Goal: Task Accomplishment & Management: Complete application form

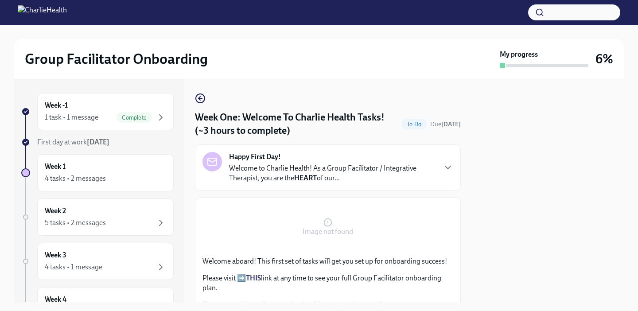
scroll to position [443, 0]
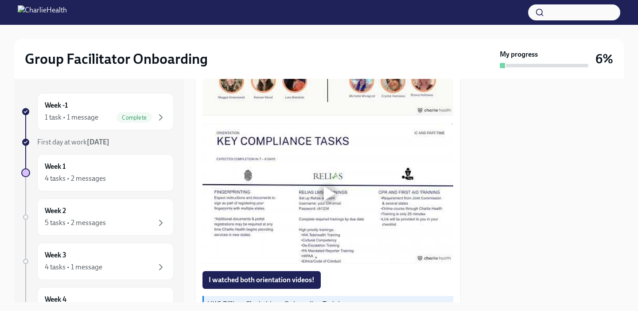
click at [328, 196] on div at bounding box center [330, 194] width 12 height 14
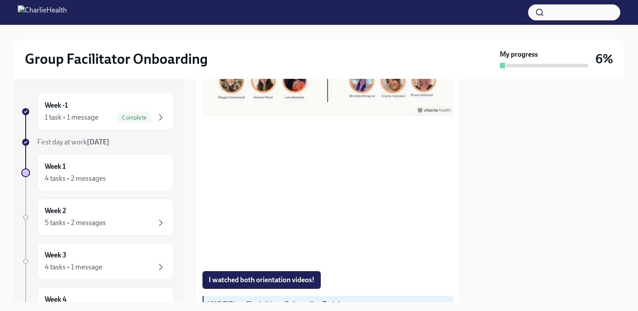
click at [509, 134] on div at bounding box center [548, 190] width 152 height 223
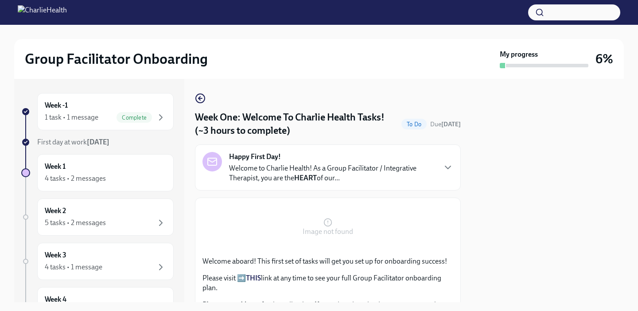
click at [13, 222] on div "Group Facilitator Onboarding My progress 6% Week -1 1 task • 1 message Complete…" at bounding box center [319, 163] width 638 height 277
click at [98, 173] on div "Week 1 4 tasks • 2 messages" at bounding box center [105, 173] width 121 height 22
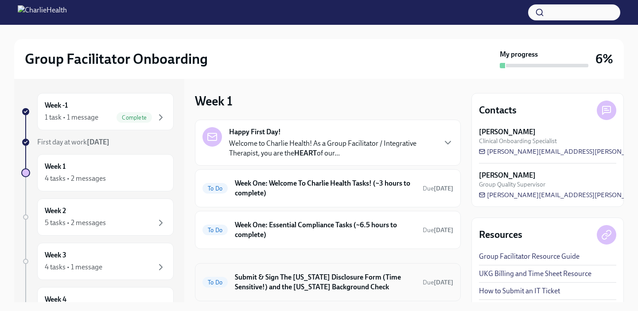
click at [276, 271] on div "To Do Submit & Sign The [US_STATE] Disclosure Form (Time Sensitive!) and the [U…" at bounding box center [328, 282] width 251 height 23
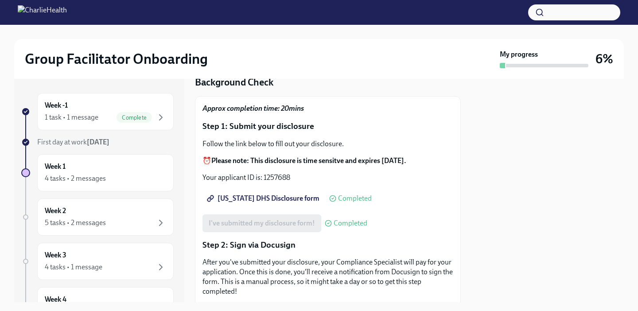
scroll to position [71, 0]
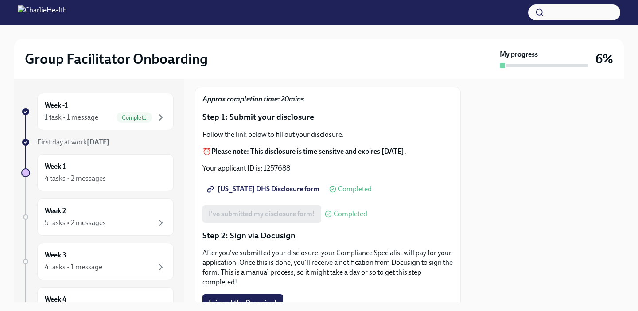
click at [269, 185] on span "[US_STATE] DHS Disclosure form" at bounding box center [264, 189] width 111 height 9
click at [297, 205] on div "I've submitted my disclosure form! Completed" at bounding box center [285, 214] width 165 height 18
click at [394, 230] on p "Step 2: Sign via Docusign" at bounding box center [328, 236] width 251 height 12
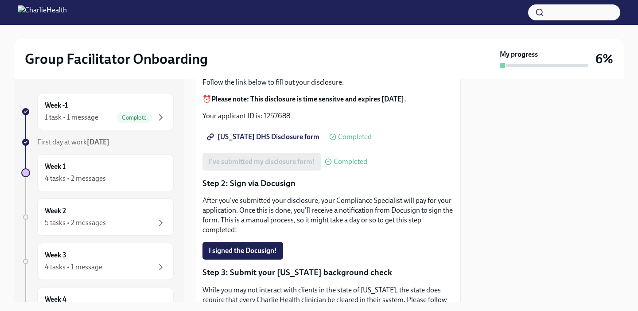
scroll to position [124, 0]
click at [265, 246] on span "I signed the Docusign!" at bounding box center [243, 250] width 68 height 9
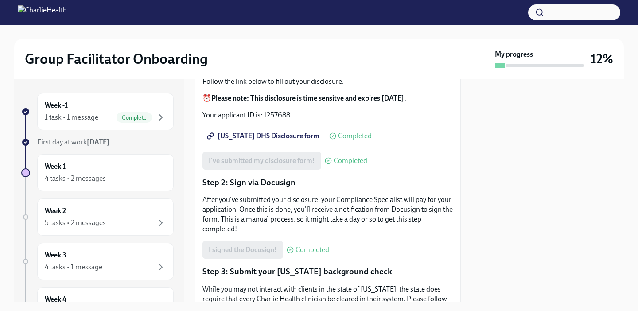
click at [264, 241] on div "I signed the Docusign! Completed" at bounding box center [266, 250] width 127 height 18
click at [299, 246] on span "Completed" at bounding box center [313, 249] width 34 height 7
click at [136, 166] on div "Week 1 4 tasks • 2 messages" at bounding box center [105, 173] width 121 height 22
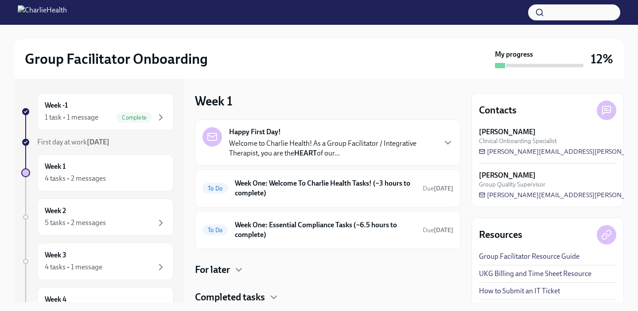
click at [339, 87] on div "Week 1 Happy First Day! Welcome to Charlie Health! As a Group Facilitator / Int…" at bounding box center [328, 190] width 266 height 223
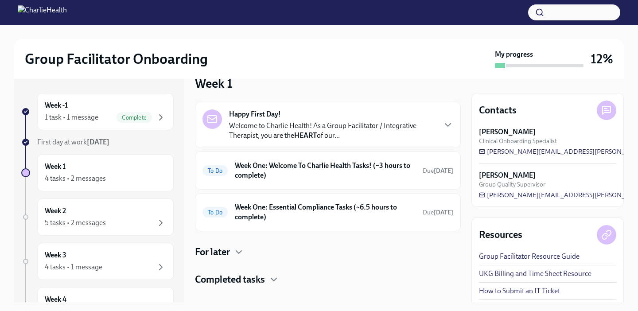
scroll to position [30, 0]
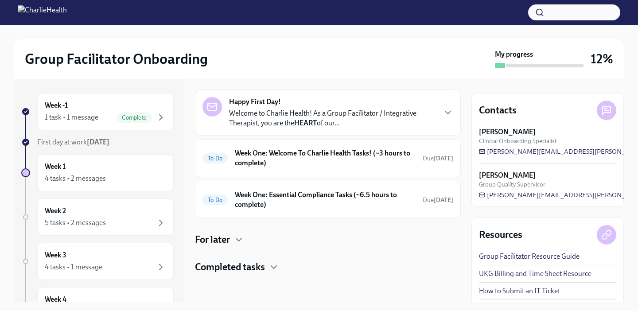
click at [268, 268] on div "Completed tasks" at bounding box center [328, 267] width 266 height 13
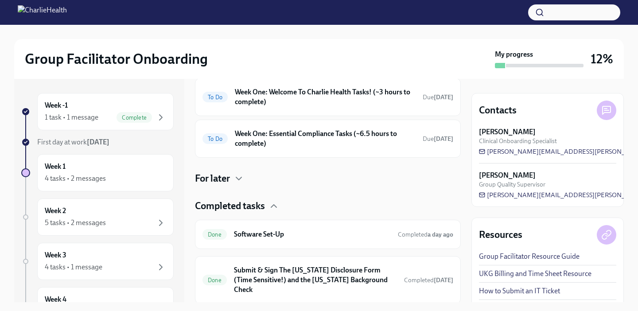
scroll to position [112, 0]
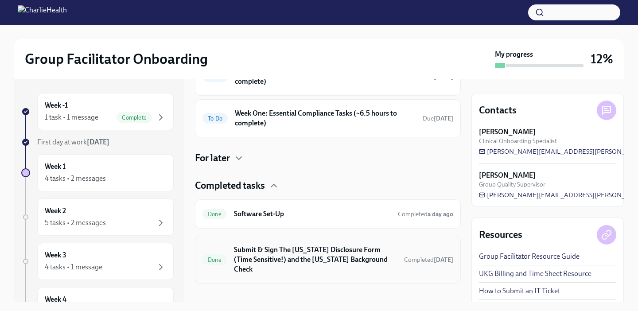
click at [372, 251] on h6 "Submit & Sign The [US_STATE] Disclosure Form (Time Sensitive!) and the [US_STAT…" at bounding box center [315, 259] width 163 height 29
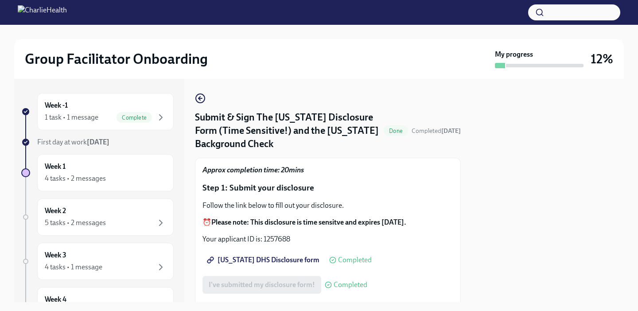
click at [378, 218] on p "⏰ Please note: This disclosure is time sensitve and expires [DATE]." at bounding box center [328, 223] width 251 height 10
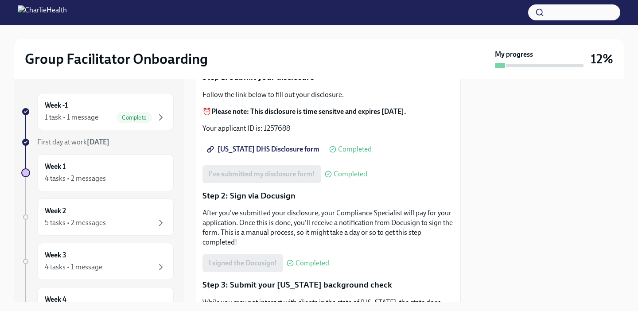
scroll to position [124, 0]
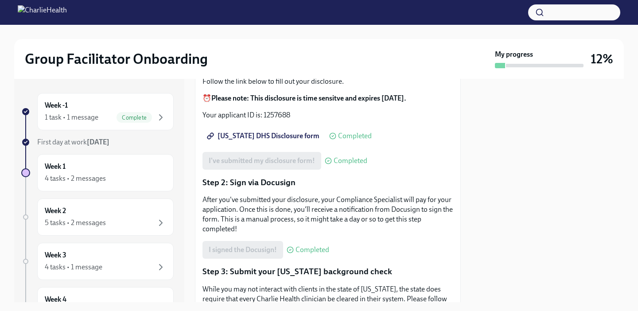
click at [302, 246] on span "Completed" at bounding box center [313, 249] width 34 height 7
click at [260, 241] on div "I signed the Docusign! Completed" at bounding box center [266, 250] width 127 height 18
click at [94, 167] on div "Week 1 4 tasks • 2 messages" at bounding box center [105, 173] width 121 height 22
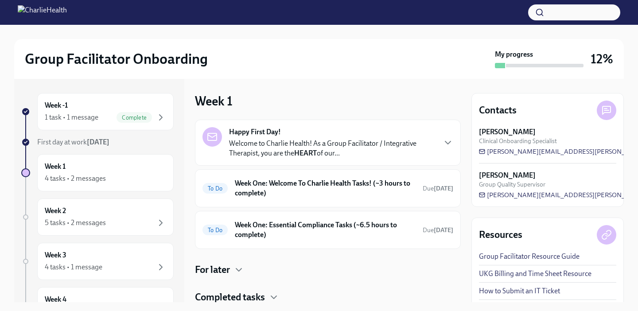
click at [296, 140] on p "Welcome to Charlie Health! As a Group Facilitator / Integrative Therapist, you …" at bounding box center [332, 148] width 207 height 19
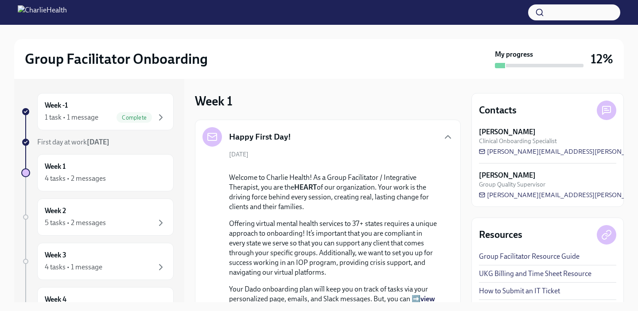
click at [359, 86] on div "Week 1 Happy First Day! [DATE] Welcome to Charlie Health! As a Group Facilitato…" at bounding box center [328, 190] width 266 height 223
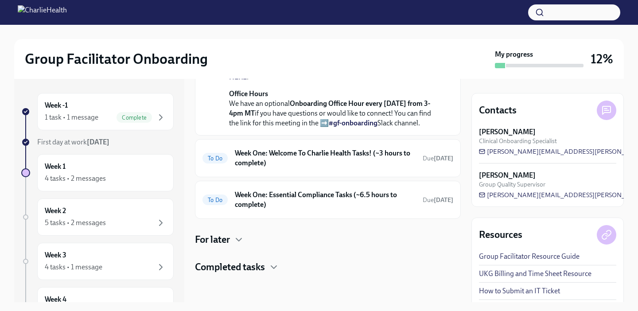
scroll to position [408, 0]
click at [347, 168] on h6 "Week One: Welcome To Charlie Health Tasks! (~3 hours to complete)" at bounding box center [325, 157] width 181 height 19
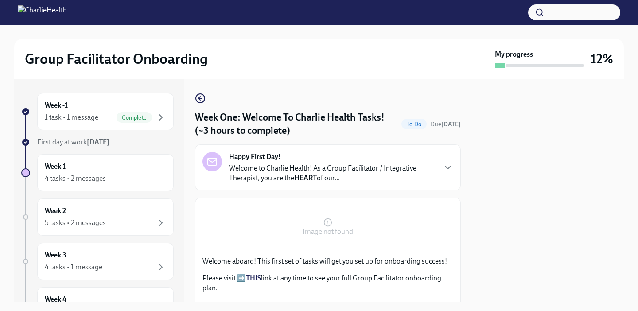
click at [364, 264] on p "Welcome aboard! This first set of tasks will get you set up for onboarding succ…" at bounding box center [328, 262] width 251 height 10
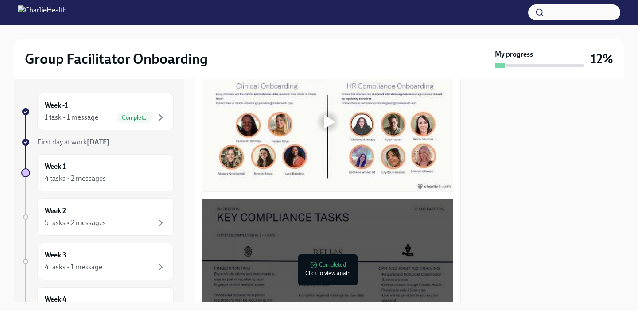
scroll to position [355, 0]
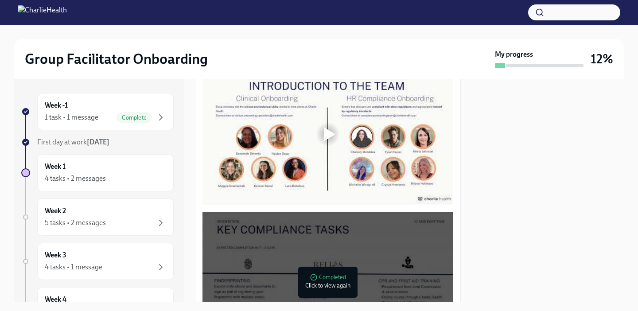
click at [327, 123] on div at bounding box center [328, 134] width 28 height 28
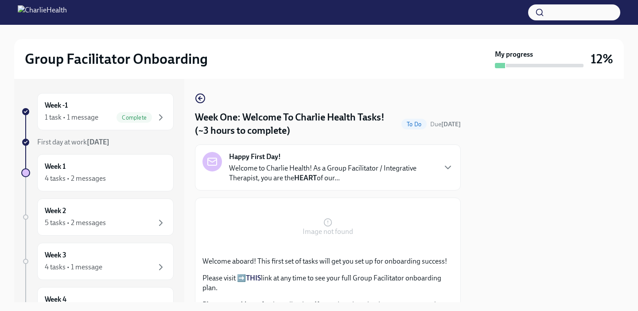
click at [468, 229] on div "Week -1 1 task • 1 message Complete First day at work [DATE] Week 1 4 tasks • 2…" at bounding box center [319, 190] width 610 height 223
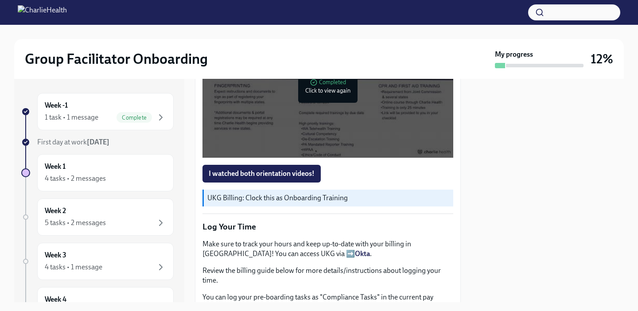
scroll to position [567, 0]
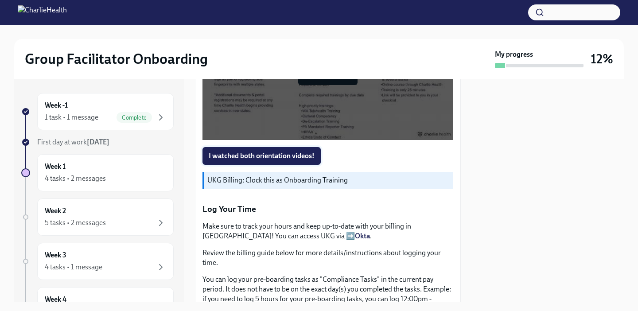
click at [300, 157] on span "I watched both orientation videos!" at bounding box center [262, 156] width 106 height 9
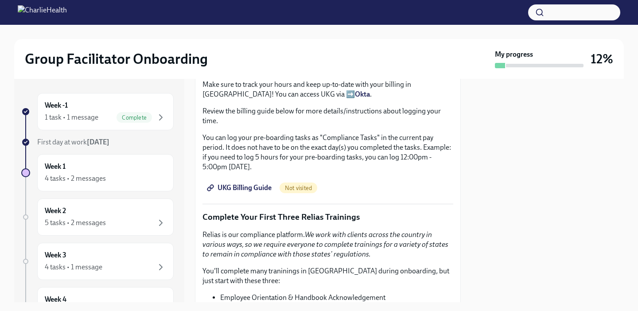
scroll to position [727, 0]
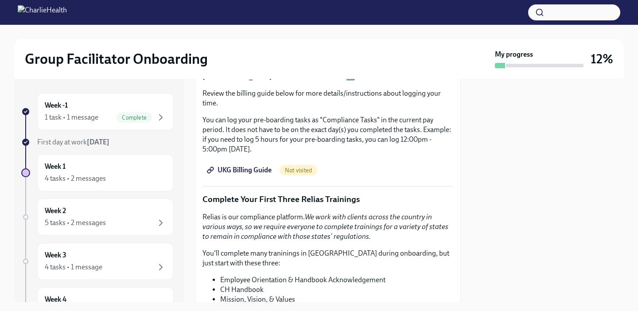
click at [351, 166] on div "UKG Billing Guide Not visited" at bounding box center [328, 170] width 251 height 18
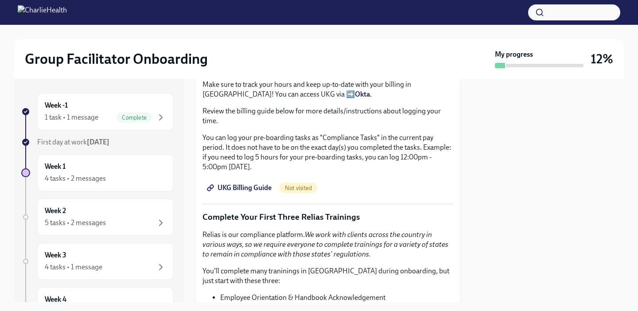
click at [261, 185] on span "UKG Billing Guide" at bounding box center [240, 187] width 63 height 9
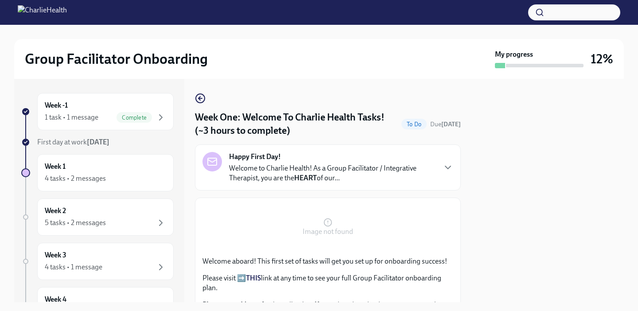
click at [472, 200] on div at bounding box center [548, 190] width 152 height 223
click at [413, 267] on div "Welcome aboard! This first set of tasks will get you set up for onboarding succ…" at bounding box center [328, 298] width 251 height 82
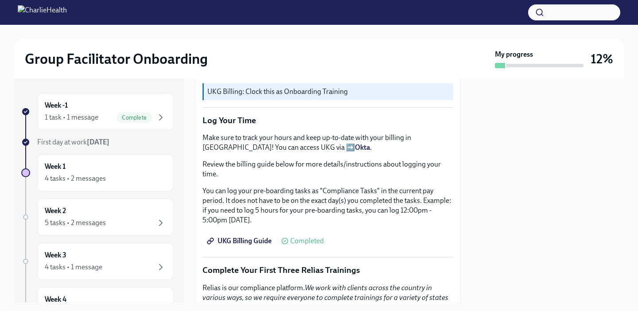
scroll to position [674, 0]
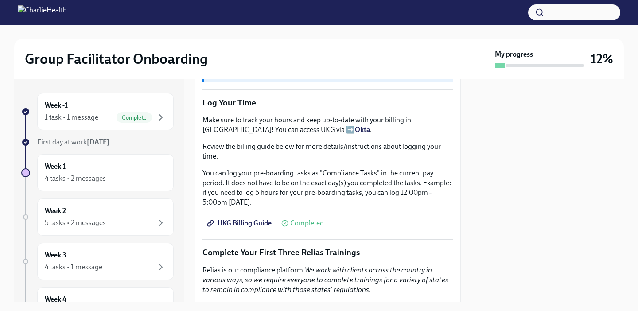
click at [371, 164] on div "Make sure to track your hours and keep up-to-date with your billing in [GEOGRAP…" at bounding box center [328, 161] width 251 height 92
click at [275, 172] on p "You can log your pre-boarding tasks as "Compliance Tasks" in the current pay pe…" at bounding box center [328, 187] width 251 height 39
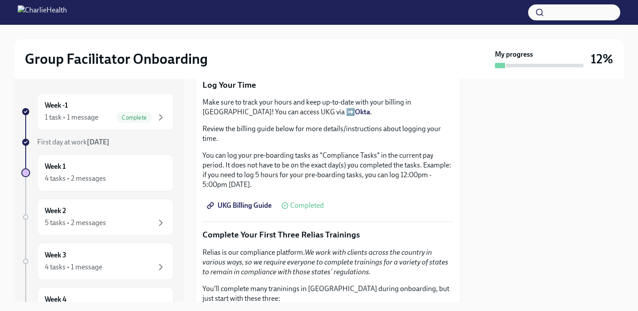
click at [361, 166] on p "You can log your pre-boarding tasks as "Compliance Tasks" in the current pay pe…" at bounding box center [328, 170] width 251 height 39
click at [341, 149] on div "Make sure to track your hours and keep up-to-date with your billing in [GEOGRAP…" at bounding box center [328, 143] width 251 height 92
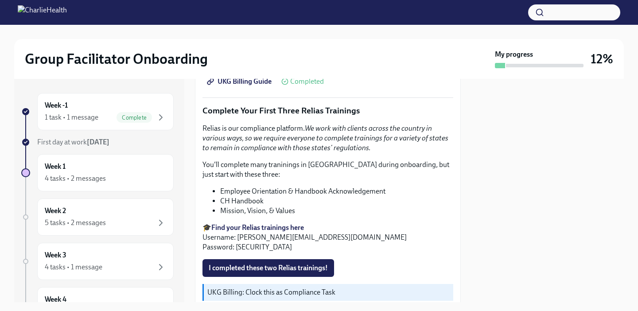
scroll to position [798, 0]
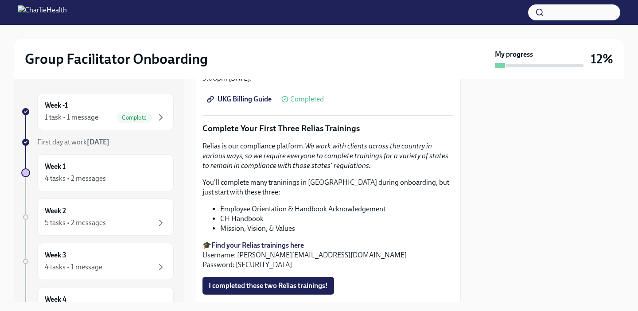
click at [484, 167] on div at bounding box center [548, 190] width 152 height 223
click at [422, 187] on p "You'll complete many traninings in [GEOGRAPHIC_DATA] during onboarding, but jus…" at bounding box center [328, 187] width 251 height 19
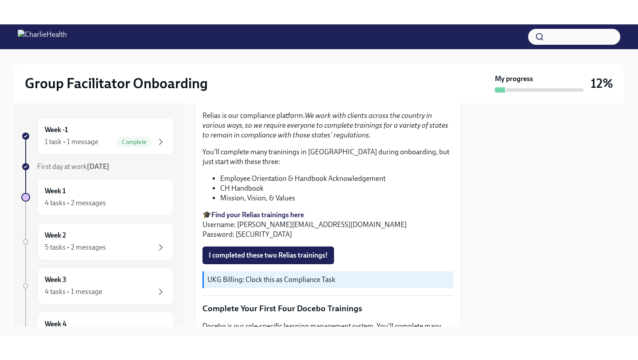
scroll to position [851, 0]
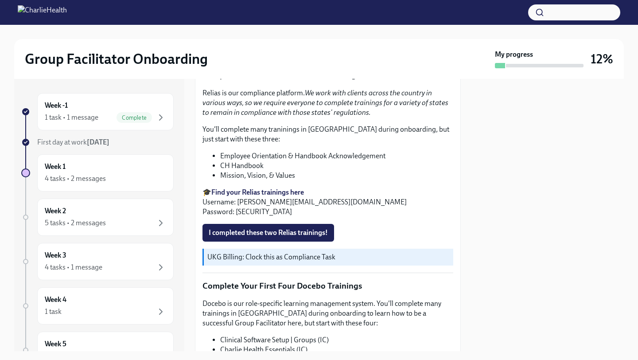
click at [347, 173] on li "Mission, Vision, & Values" at bounding box center [336, 176] width 233 height 10
click at [486, 201] on div at bounding box center [548, 215] width 152 height 272
click at [472, 227] on div at bounding box center [548, 215] width 152 height 272
click at [438, 214] on p "🎓 Find your Relias trainings here Username: [PERSON_NAME][EMAIL_ADDRESS][DOMAIN…" at bounding box center [328, 201] width 251 height 29
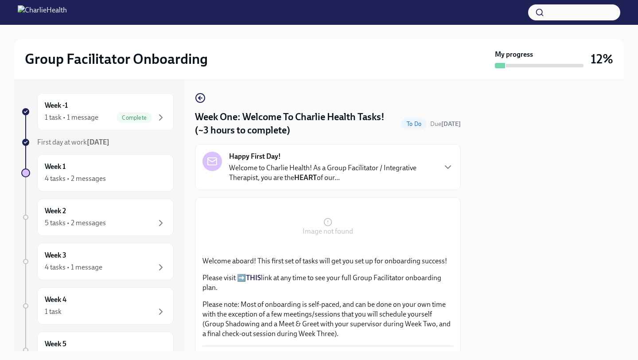
scroll to position [0, 0]
click at [142, 121] on span "Complete" at bounding box center [134, 117] width 35 height 7
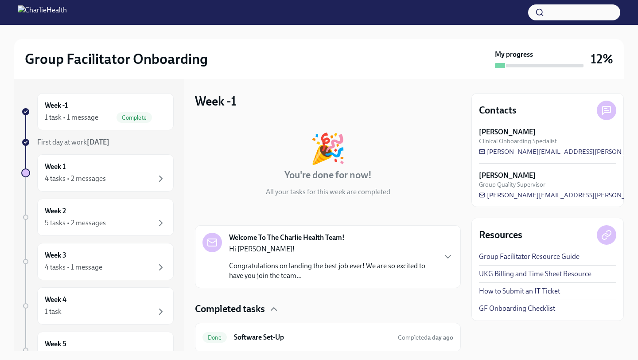
click at [327, 215] on div "🎉 You're done for now! All your tasks for this week are completed Welcome To Th…" at bounding box center [328, 236] width 266 height 232
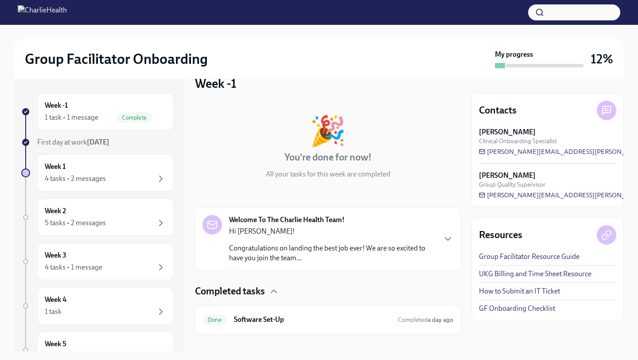
scroll to position [29, 0]
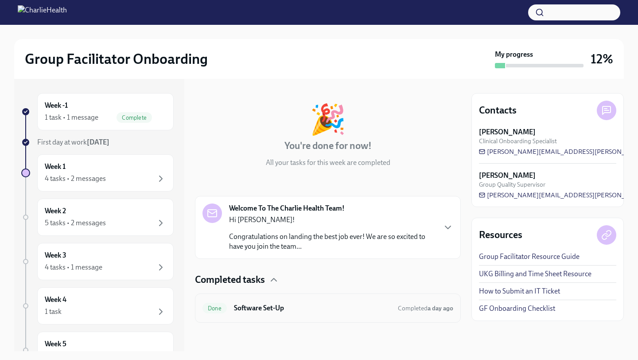
click at [290, 307] on h6 "Software Set-Up" at bounding box center [312, 308] width 157 height 10
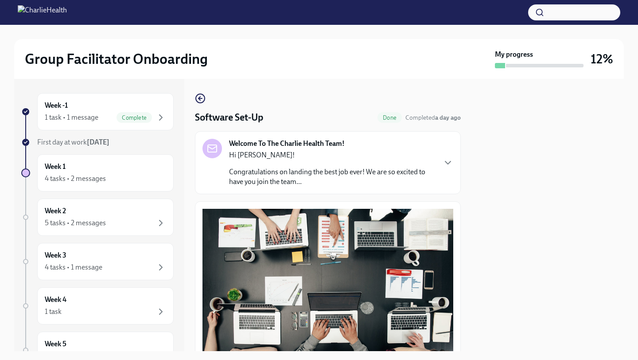
click at [497, 273] on div at bounding box center [548, 215] width 152 height 272
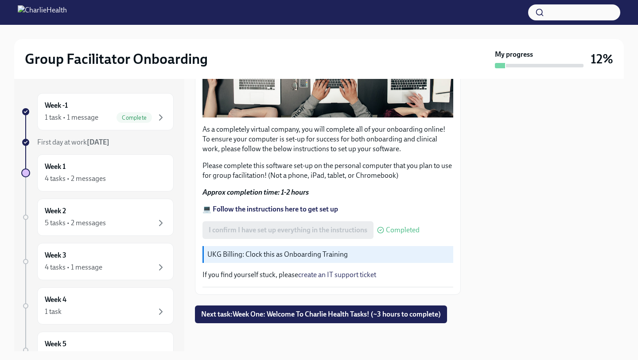
scroll to position [240, 0]
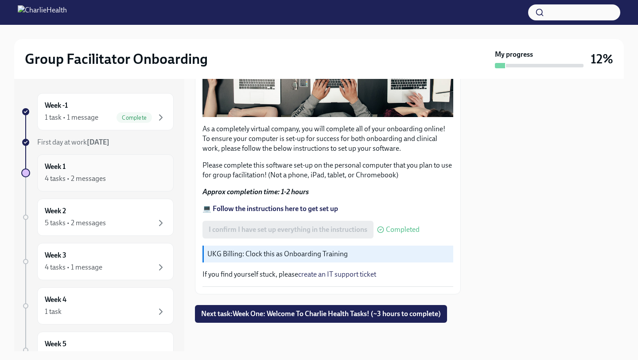
click at [108, 175] on div "4 tasks • 2 messages" at bounding box center [105, 178] width 121 height 11
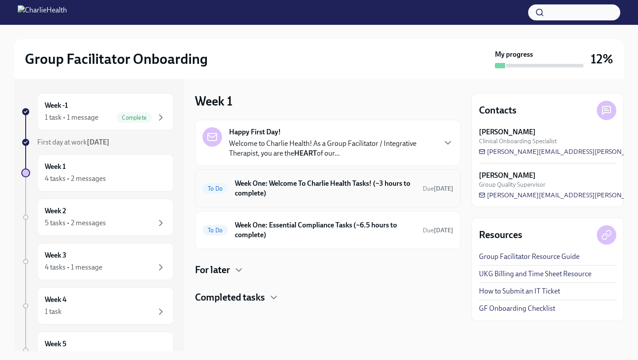
click at [386, 193] on h6 "Week One: Welcome To Charlie Health Tasks! (~3 hours to complete)" at bounding box center [325, 188] width 181 height 19
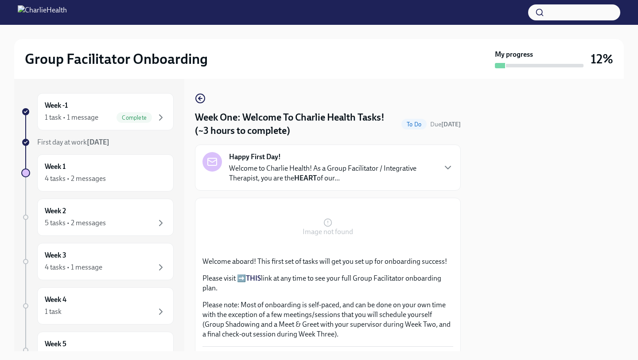
click at [430, 267] on div "Welcome aboard! This first set of tasks will get you set up for onboarding succ…" at bounding box center [328, 298] width 251 height 82
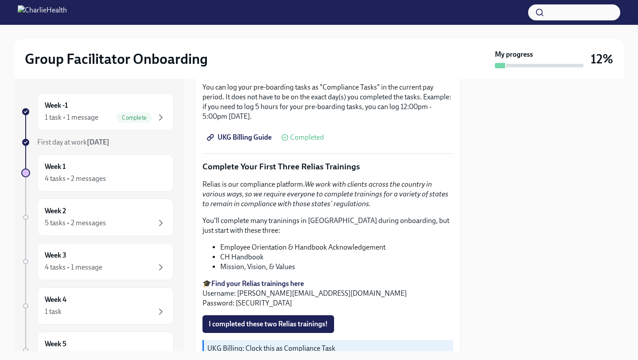
scroll to position [745, 0]
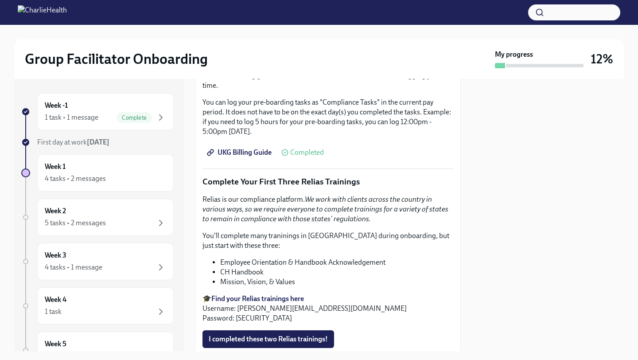
click at [343, 191] on div "Image not found Welcome aboard! This first set of tasks will get you set up for…" at bounding box center [328, 12] width 251 height 1102
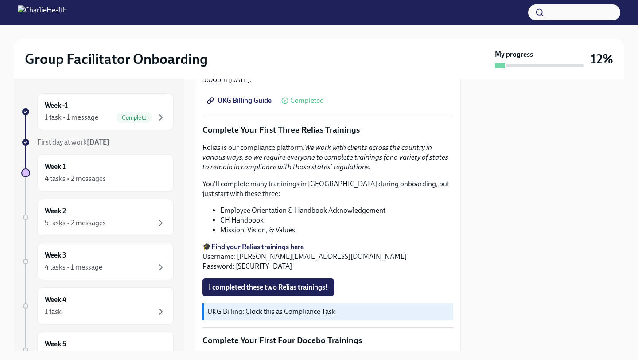
scroll to position [798, 0]
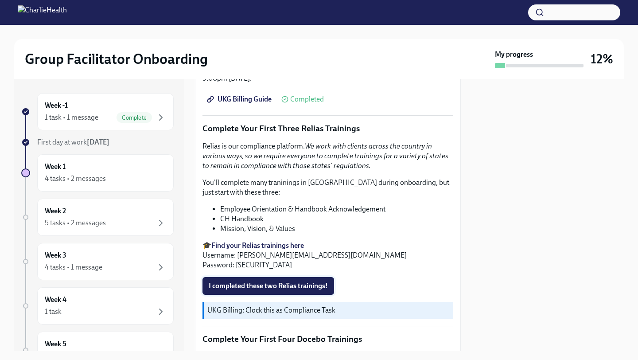
click at [288, 285] on span "I completed these two Relias trainings!" at bounding box center [268, 285] width 119 height 9
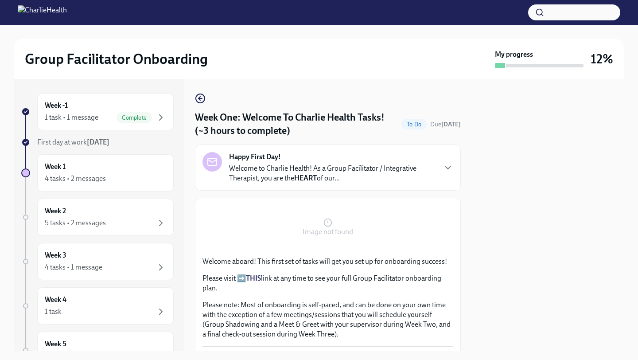
click at [382, 262] on p "Welcome aboard! This first set of tasks will get you set up for onboarding succ…" at bounding box center [328, 262] width 251 height 10
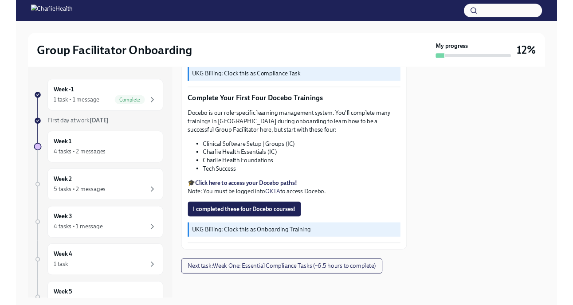
scroll to position [1003, 0]
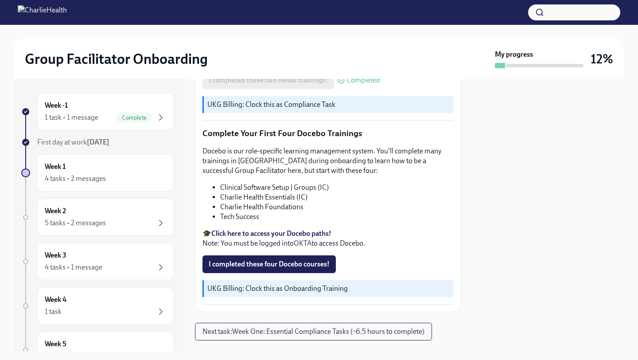
click at [356, 191] on li "Clinical Software Setup | Groups (IC)" at bounding box center [336, 188] width 233 height 10
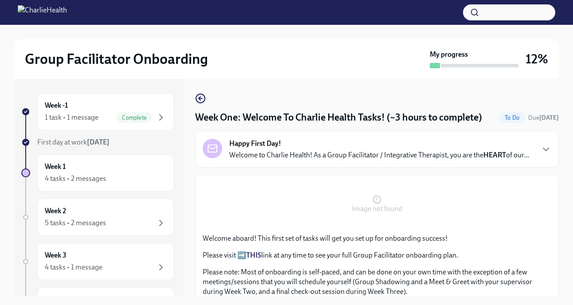
click at [268, 240] on p "Welcome aboard! This first set of tasks will get you set up for onboarding succ…" at bounding box center [377, 239] width 348 height 10
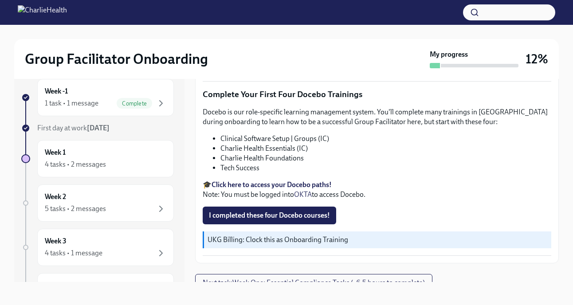
scroll to position [16, 0]
